Goal: Information Seeking & Learning: Find contact information

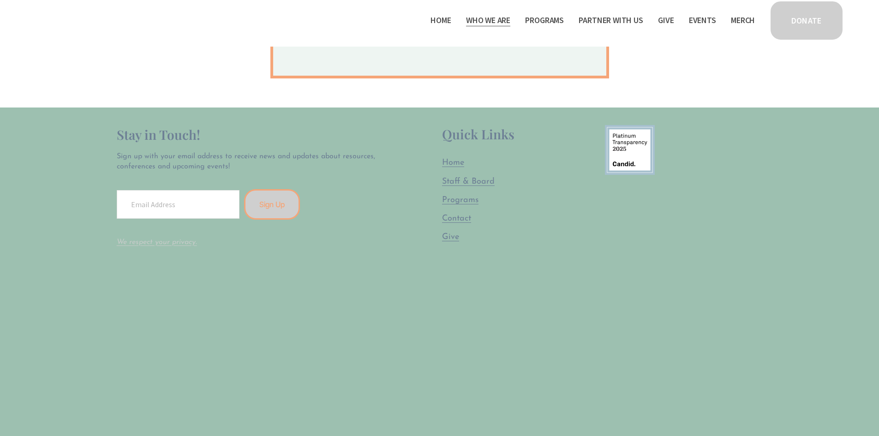
scroll to position [646, 0]
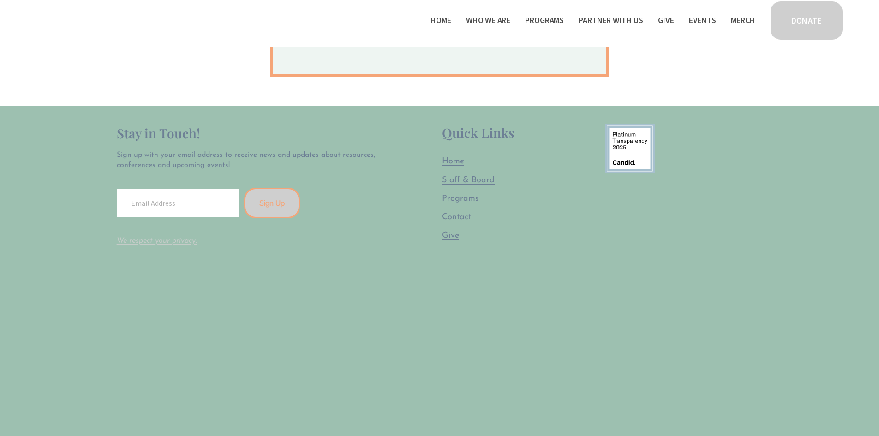
click at [467, 182] on span "Staff & Board" at bounding box center [468, 180] width 53 height 8
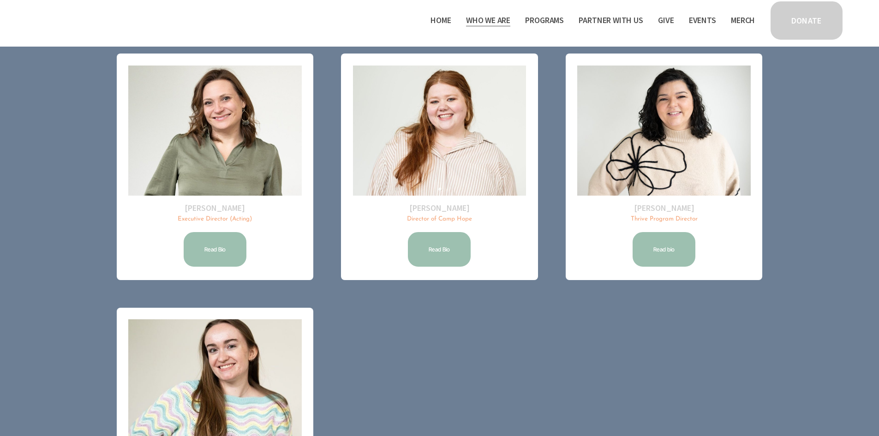
scroll to position [92, 0]
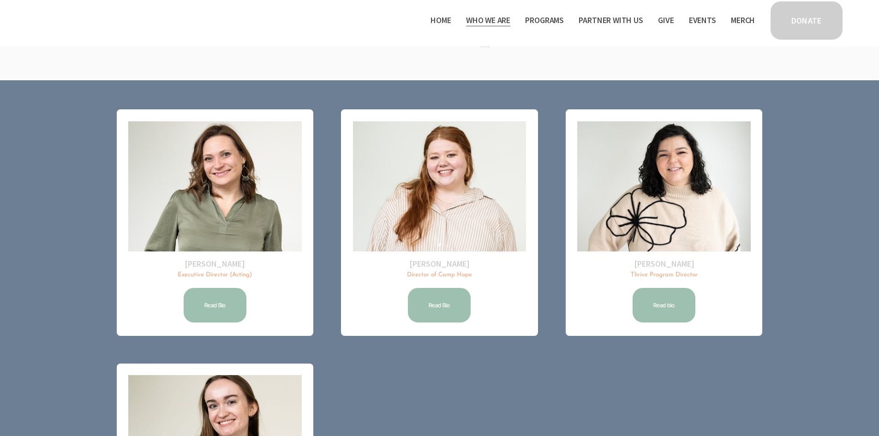
click at [443, 308] on link "Read Bio" at bounding box center [439, 304] width 66 height 37
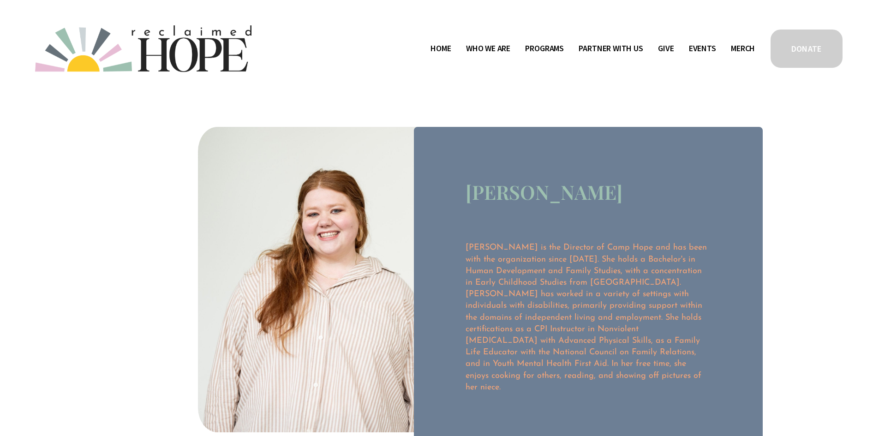
click at [430, 51] on link "Home" at bounding box center [440, 49] width 20 height 15
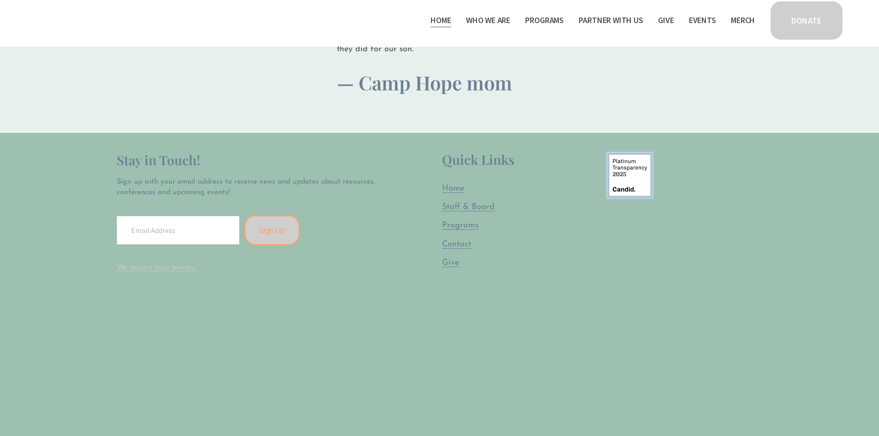
scroll to position [2353, 0]
